Goal: Navigation & Orientation: Find specific page/section

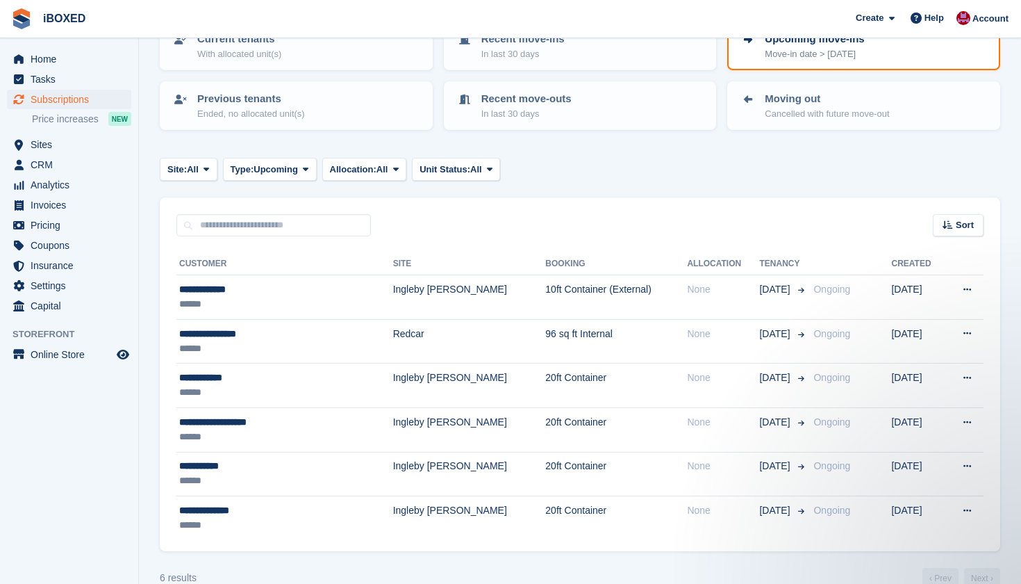
click at [606, 142] on turbo-frame "Subscriptions Recurring billing plans Export Export Subscriptions Export a CSV …" at bounding box center [580, 268] width 841 height 639
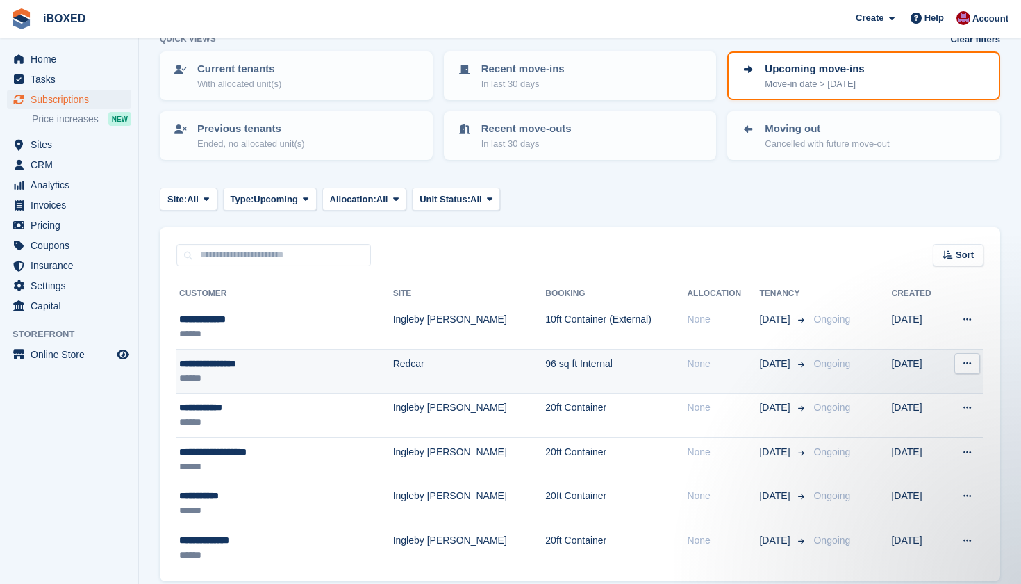
scroll to position [81, 0]
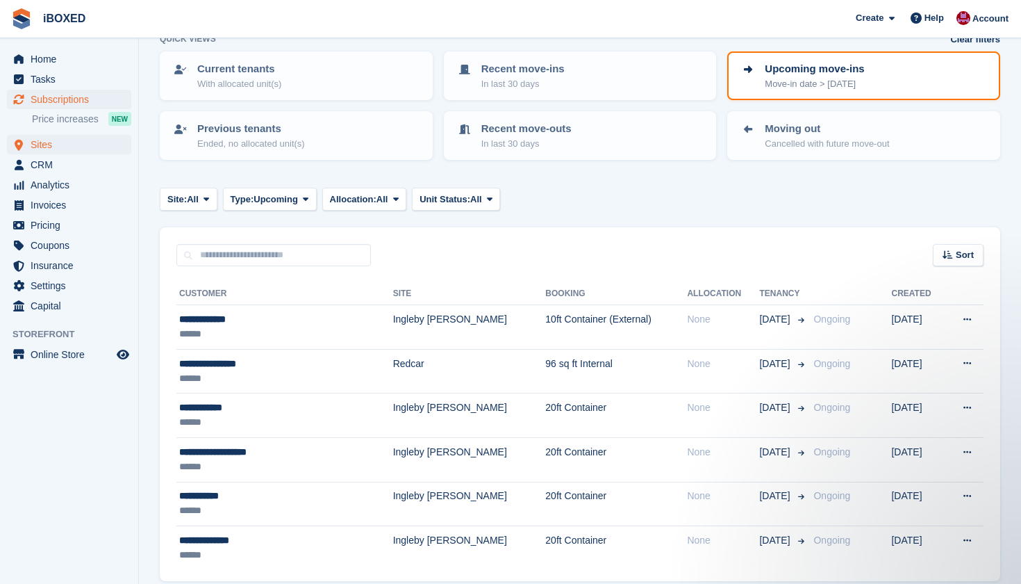
click at [67, 150] on span "Sites" at bounding box center [72, 144] width 83 height 19
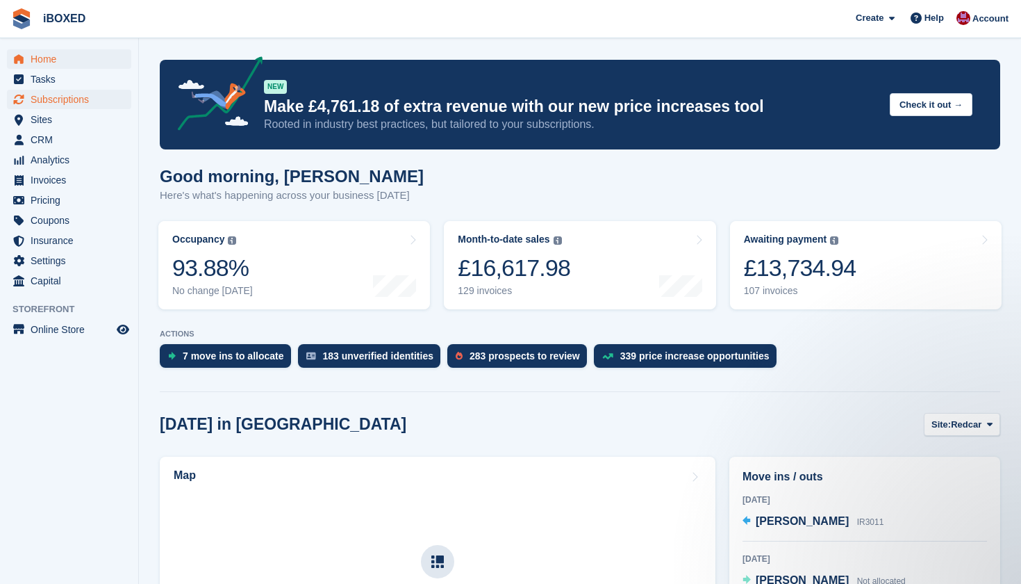
click at [94, 104] on span "Subscriptions" at bounding box center [72, 99] width 83 height 19
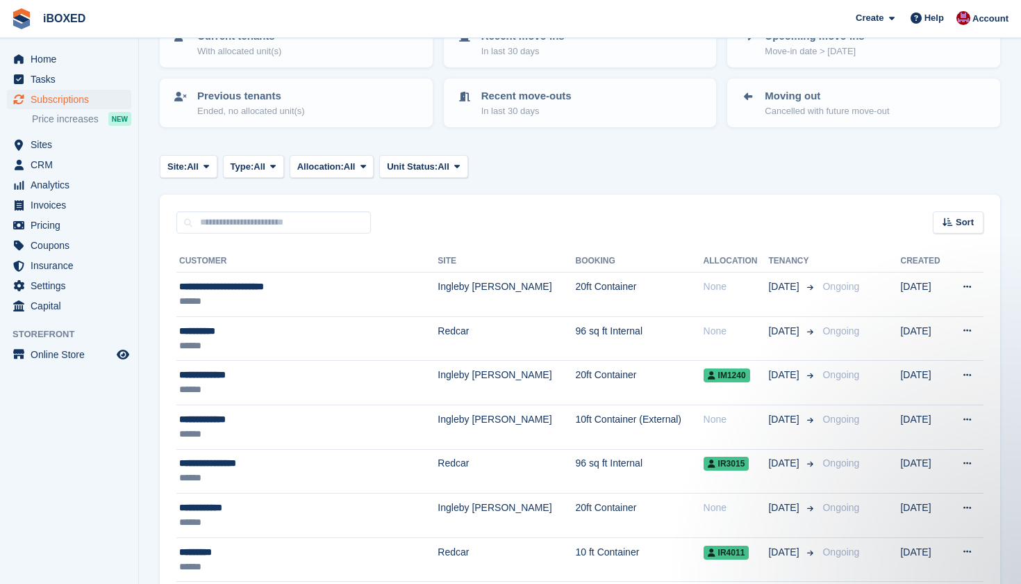
scroll to position [114, 0]
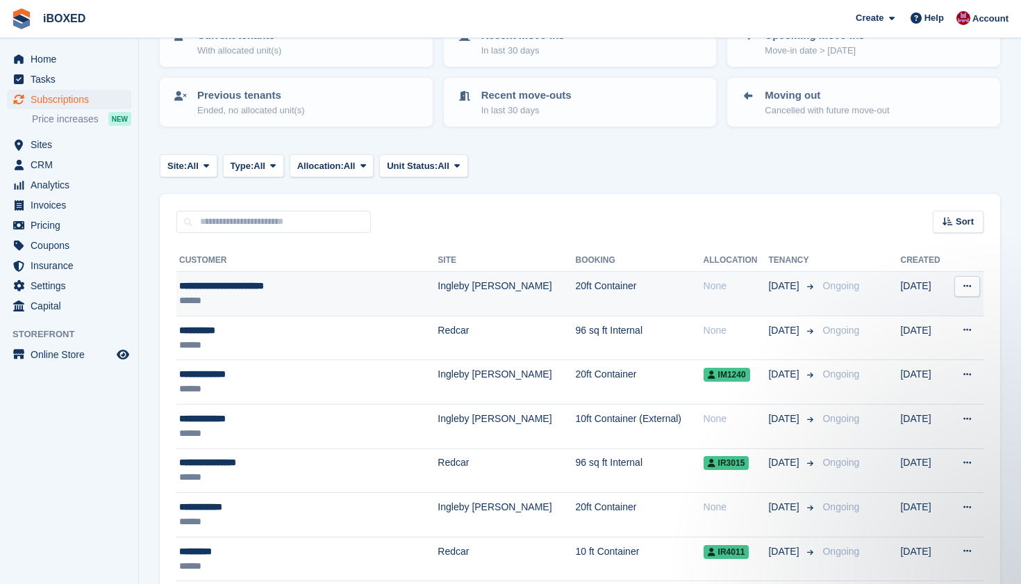
click at [350, 290] on div "**********" at bounding box center [286, 286] width 214 height 15
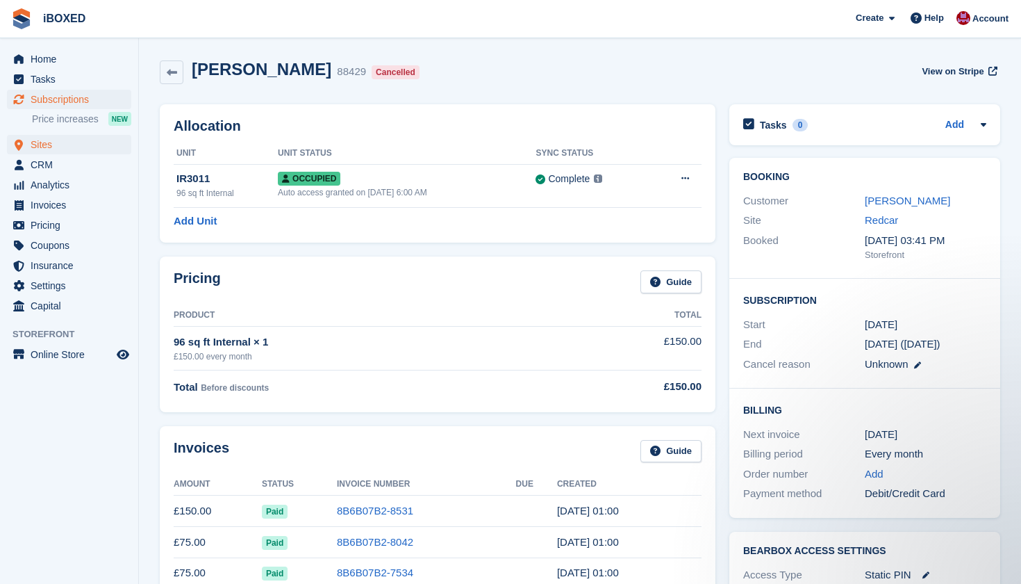
click at [70, 145] on span "Sites" at bounding box center [72, 144] width 83 height 19
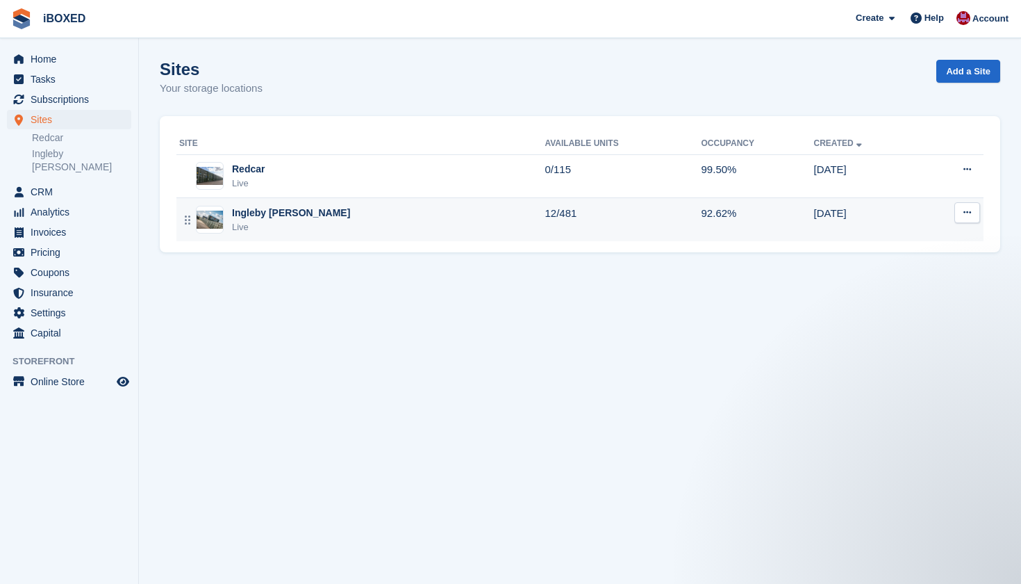
click at [269, 212] on div "Ingleby [PERSON_NAME]" at bounding box center [291, 213] width 118 height 15
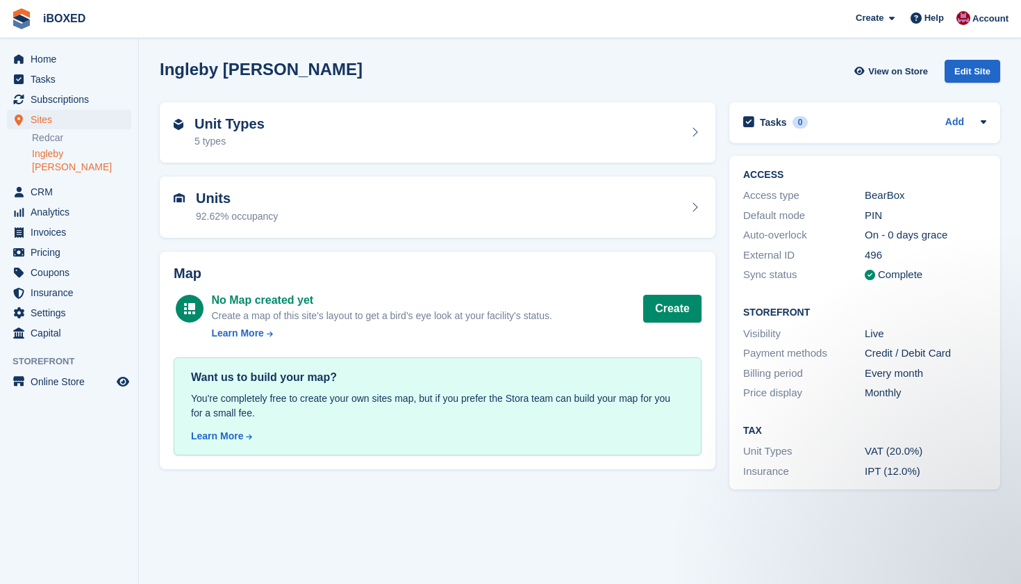
click at [315, 213] on div "Units 92.62% occupancy" at bounding box center [438, 206] width 528 height 33
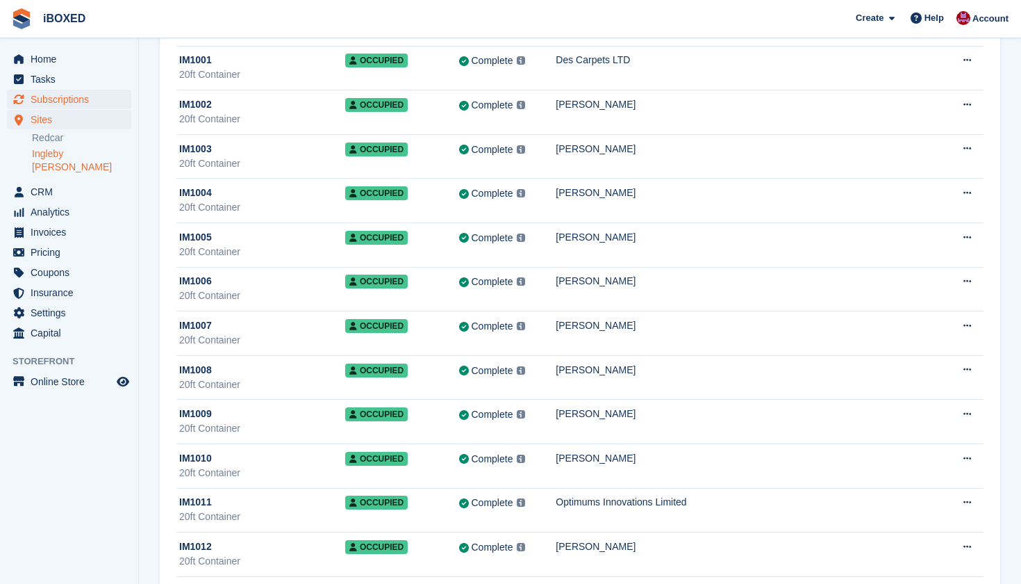
scroll to position [126, 0]
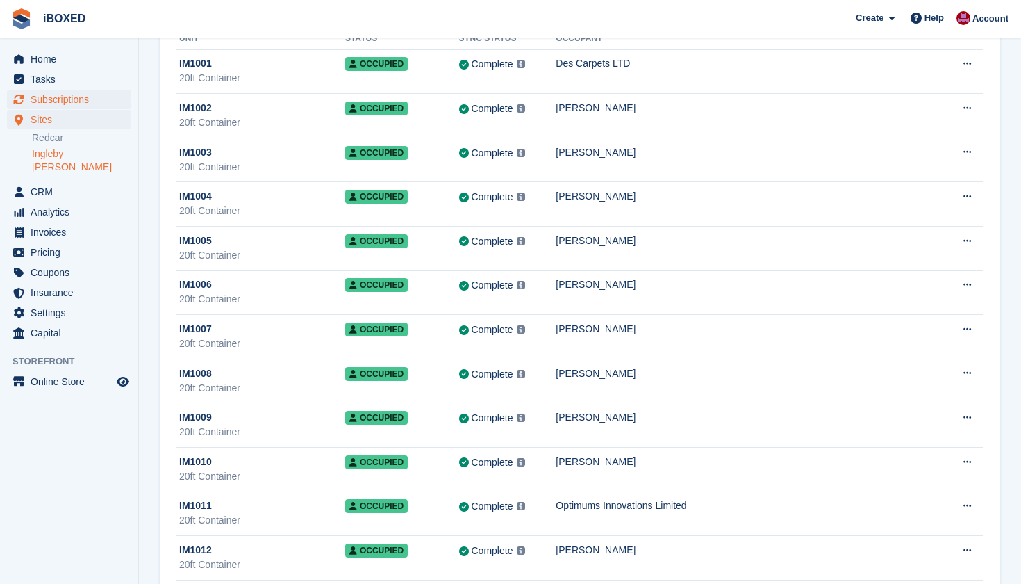
click at [99, 99] on span "Subscriptions" at bounding box center [72, 99] width 83 height 19
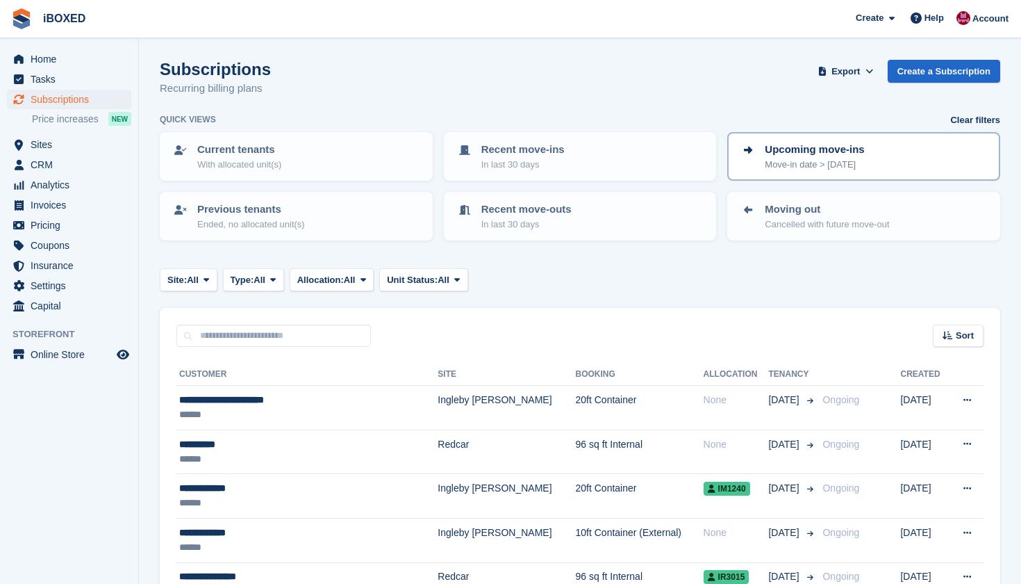
click at [817, 155] on p "Upcoming move-ins" at bounding box center [814, 150] width 99 height 16
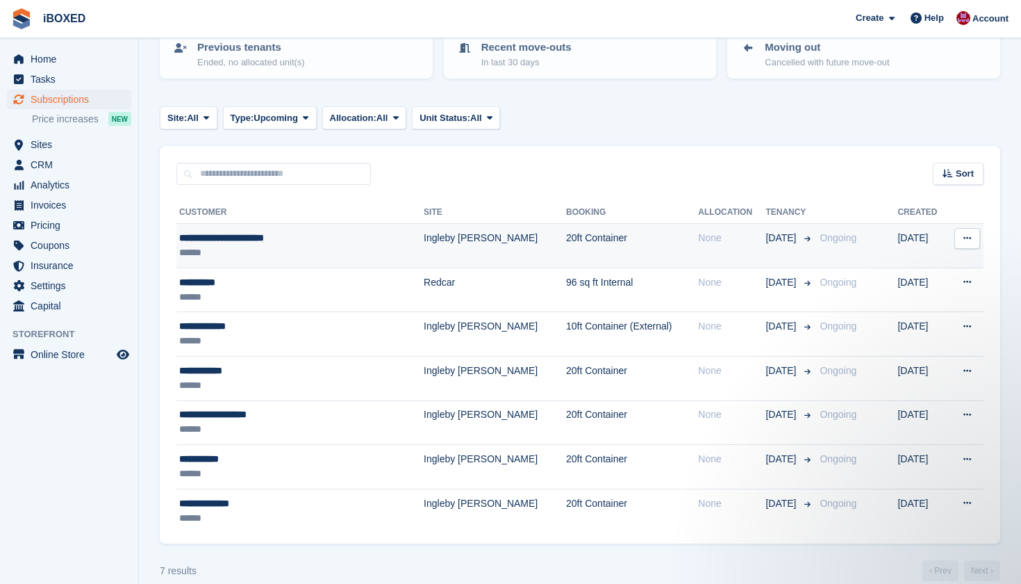
scroll to position [162, 0]
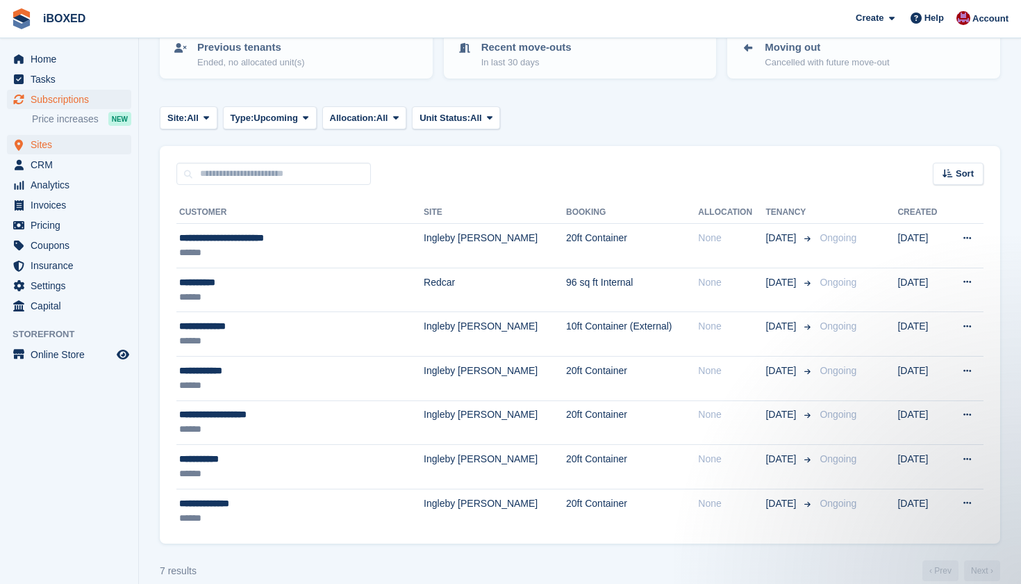
click at [69, 148] on span "Sites" at bounding box center [72, 144] width 83 height 19
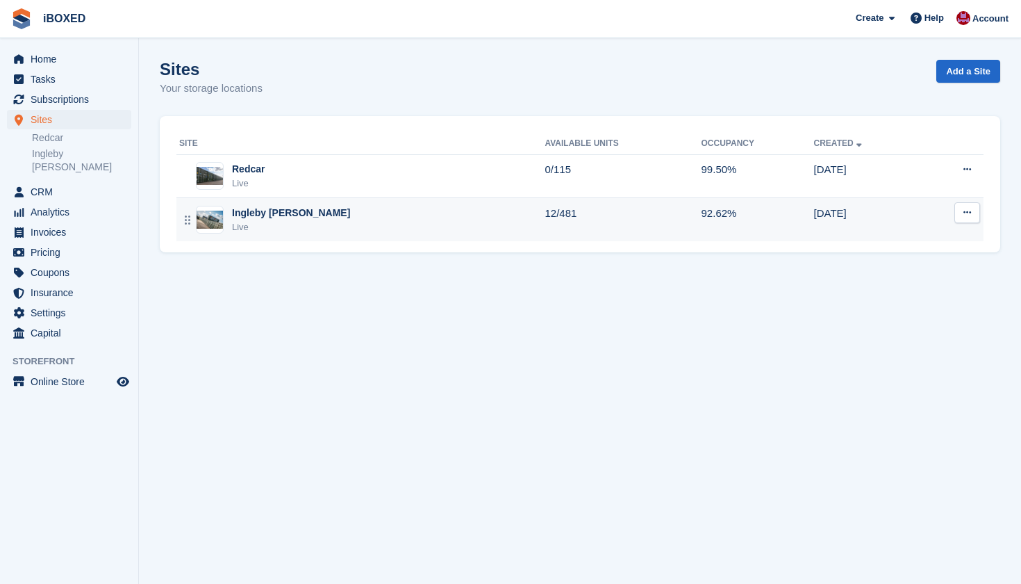
click at [743, 204] on td "92.62%" at bounding box center [758, 219] width 113 height 43
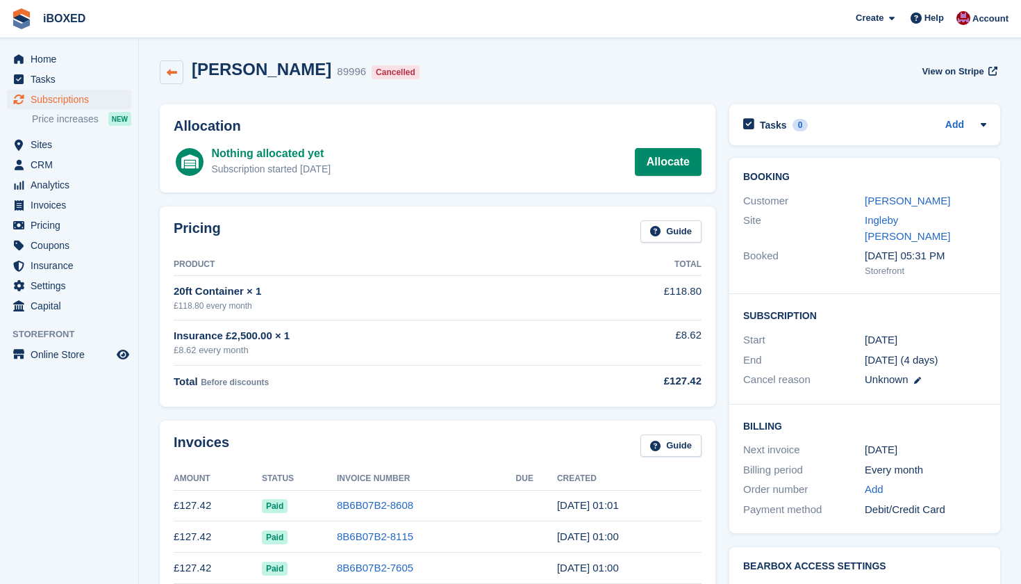
click at [168, 70] on icon at bounding box center [172, 72] width 10 height 10
